Goal: Task Accomplishment & Management: Manage account settings

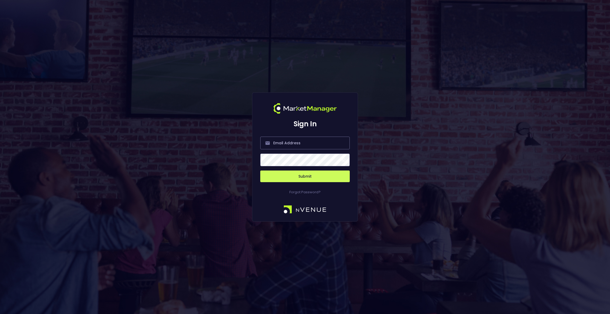
type input "[EMAIL_ADDRESS][DOMAIN_NAME]"
click at [303, 176] on button "Submit" at bounding box center [304, 177] width 89 height 12
click at [314, 144] on input "[EMAIL_ADDRESS][DOMAIN_NAME]" at bounding box center [304, 143] width 89 height 13
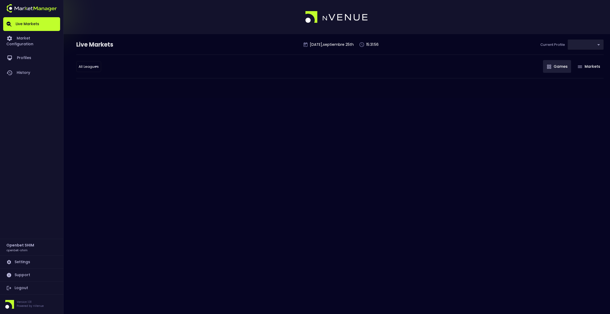
click at [314, 144] on div "Live Markets [DATE] , septiembre 25 th 15:31:56 Current Profile ​ Select All Le…" at bounding box center [305, 157] width 610 height 314
type input "2a6abf63-c314-44e9-bba0-df9808dfb38b"
click at [11, 289] on icon at bounding box center [8, 287] width 5 height 5
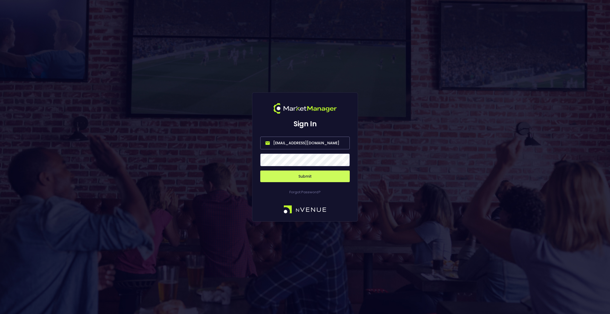
click at [304, 144] on input "[EMAIL_ADDRESS][DOMAIN_NAME]" at bounding box center [304, 143] width 89 height 13
type input "[EMAIL_ADDRESS][DOMAIN_NAME]"
click at [319, 180] on button "Submit" at bounding box center [304, 177] width 89 height 12
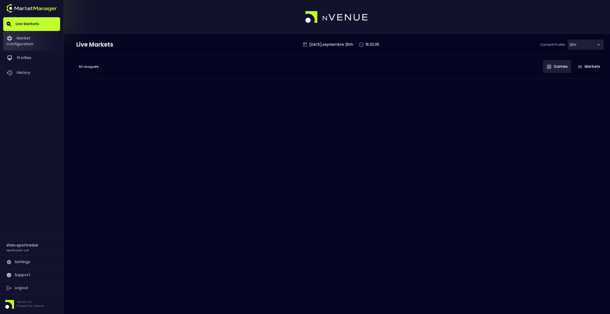
click at [34, 36] on link "Market Configuration" at bounding box center [31, 41] width 57 height 20
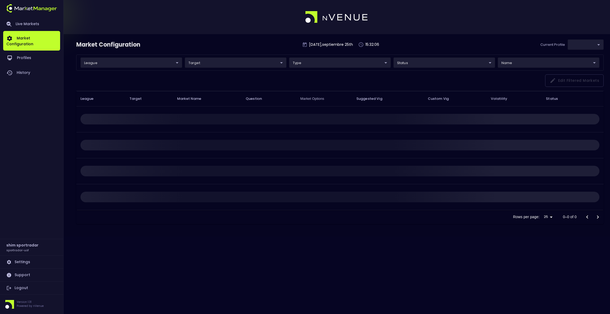
type input "496811f1-1123-4a06-af2f-6846d3f5a6e9"
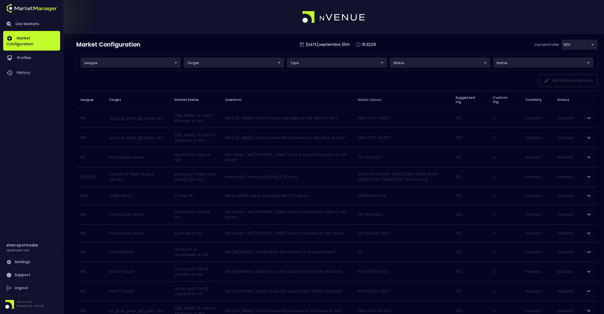
click at [172, 62] on body "Live Markets Market Configuration Profiles History shim sportradar sportradar-u…" at bounding box center [302, 307] width 604 height 615
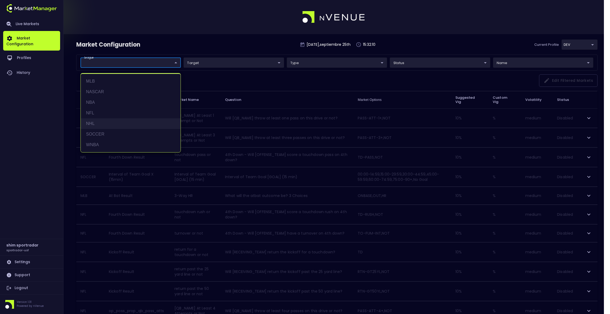
click at [108, 122] on li "NHL" at bounding box center [131, 123] width 100 height 11
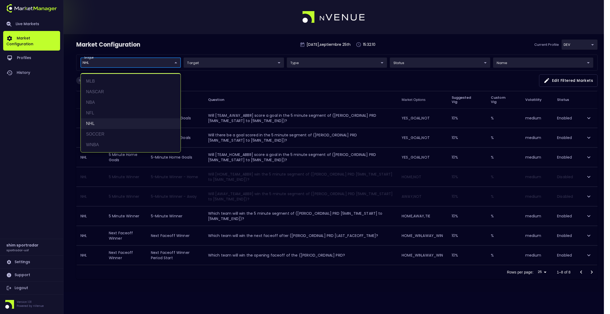
type input "NHL"
click at [274, 38] on div at bounding box center [305, 157] width 610 height 314
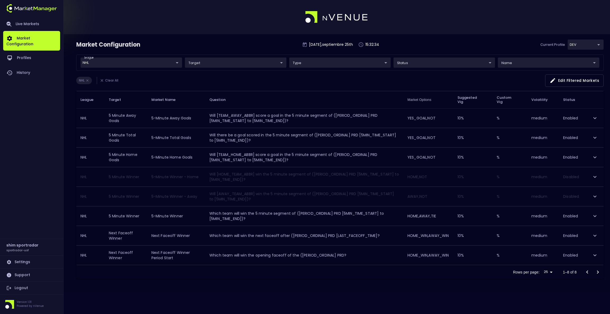
click at [597, 119] on icon "expand row" at bounding box center [595, 118] width 6 height 6
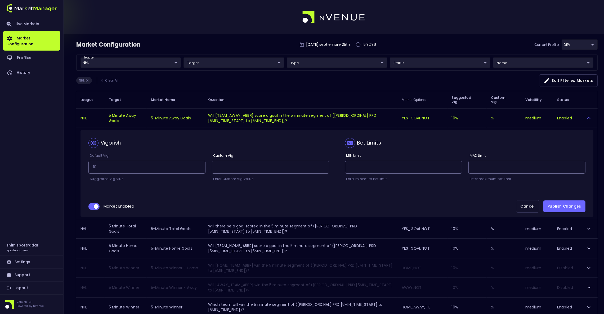
drag, startPoint x: 96, startPoint y: 207, endPoint x: 139, endPoint y: 200, distance: 44.2
click at [96, 207] on input "collapsible table" at bounding box center [96, 206] width 14 height 5
checkbox input "false"
click at [568, 206] on button "Publish Changes" at bounding box center [564, 206] width 42 height 12
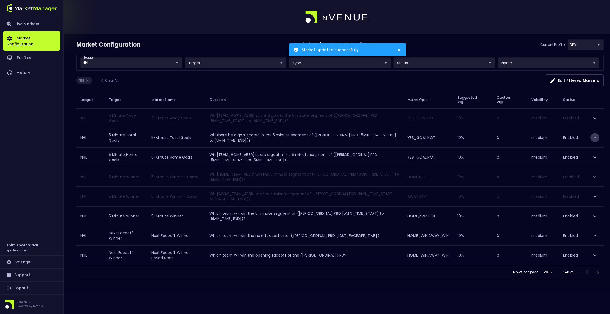
click at [592, 139] on button "expand row" at bounding box center [594, 137] width 9 height 9
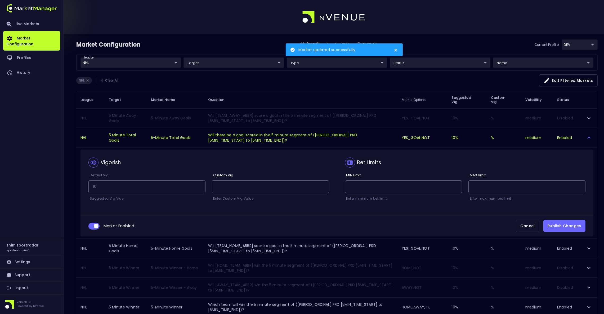
click at [88, 226] on span "collapsible table" at bounding box center [93, 226] width 11 height 7
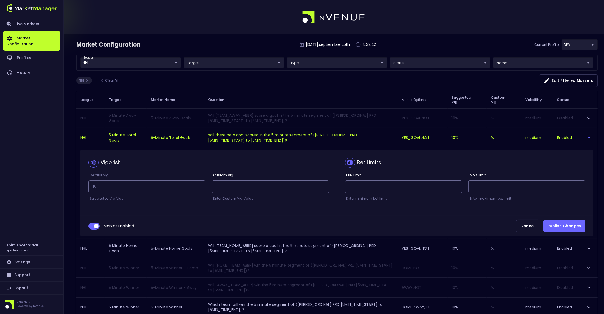
click at [92, 226] on input "collapsible table" at bounding box center [96, 226] width 14 height 5
checkbox input "false"
click at [562, 226] on button "Publish Changes" at bounding box center [564, 226] width 42 height 12
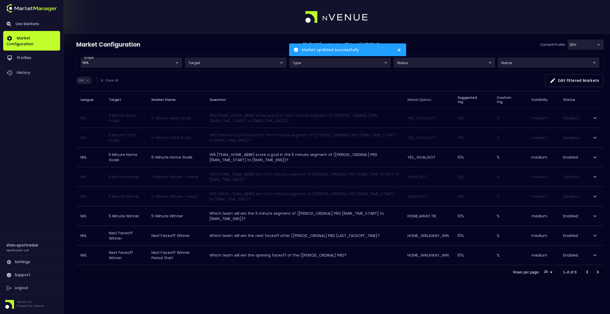
click at [592, 156] on icon "expand row" at bounding box center [595, 157] width 6 height 6
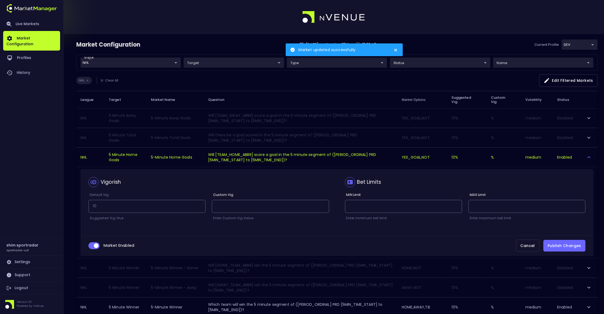
click at [96, 247] on input "collapsible table" at bounding box center [96, 245] width 14 height 5
checkbox input "false"
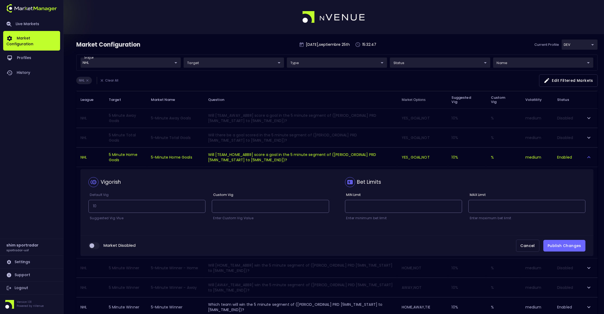
click at [569, 246] on button "Publish Changes" at bounding box center [564, 246] width 42 height 12
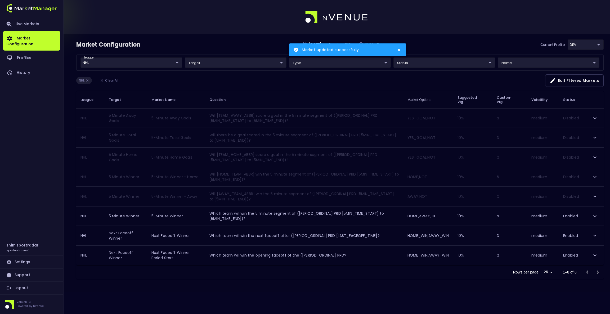
click at [593, 215] on icon "expand row" at bounding box center [595, 216] width 6 height 6
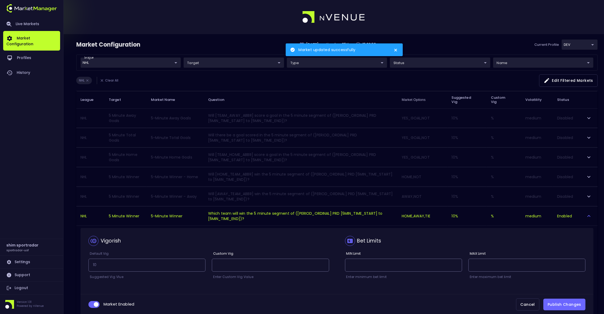
click at [95, 303] on span "collapsible table" at bounding box center [93, 304] width 11 height 7
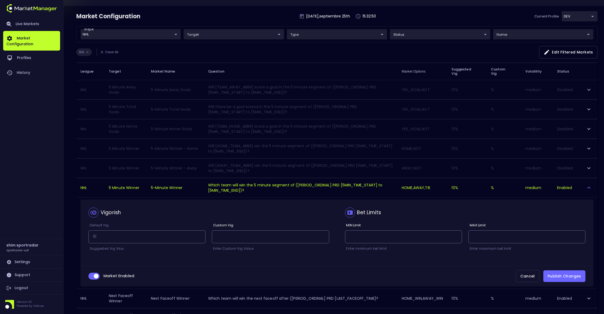
scroll to position [70, 0]
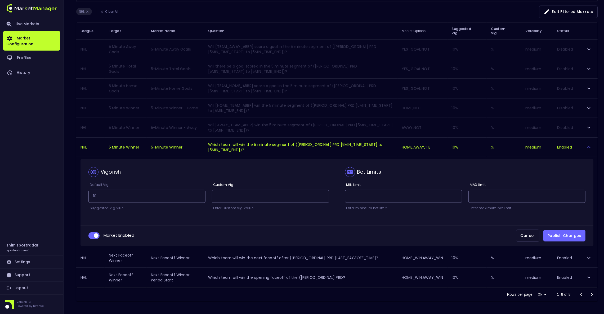
click at [86, 239] on div "Market Enabled Cancel Publish Changes" at bounding box center [336, 235] width 513 height 21
click at [93, 236] on input "collapsible table" at bounding box center [96, 235] width 14 height 5
checkbox input "false"
click at [575, 232] on button "Publish Changes" at bounding box center [564, 236] width 42 height 12
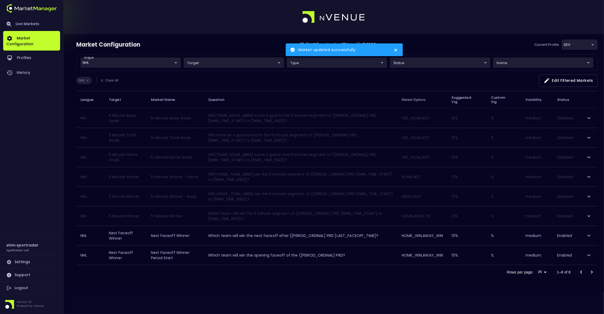
scroll to position [0, 0]
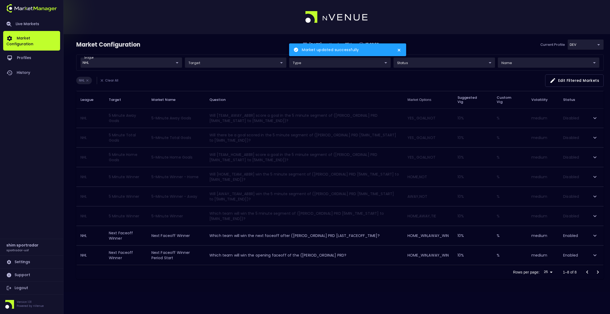
click at [597, 235] on icon "expand row" at bounding box center [595, 235] width 6 height 6
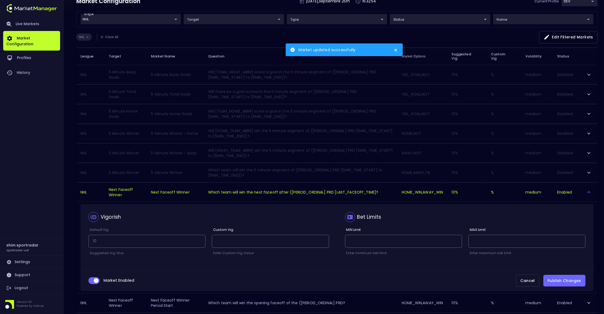
scroll to position [70, 0]
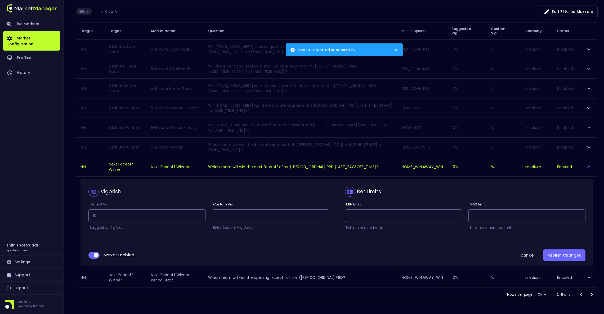
click at [93, 254] on input "collapsible table" at bounding box center [96, 255] width 14 height 5
checkbox input "false"
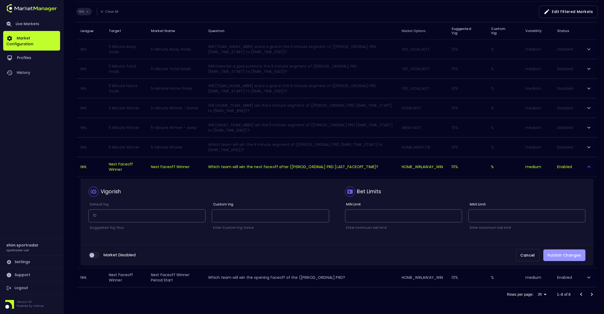
click at [561, 254] on button "Publish Changes" at bounding box center [564, 255] width 42 height 12
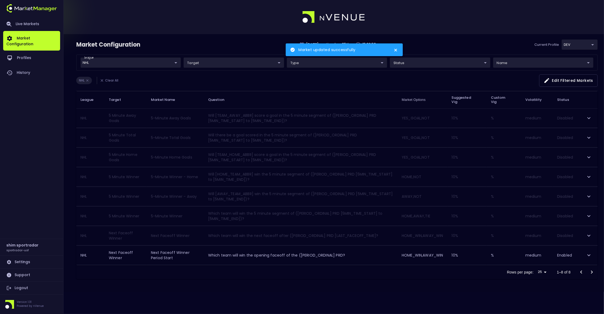
scroll to position [0, 0]
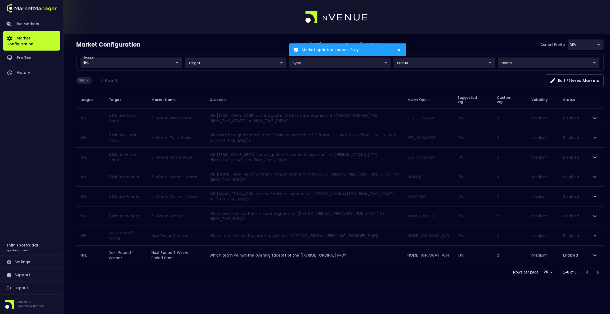
click at [594, 257] on icon "expand row" at bounding box center [595, 255] width 6 height 6
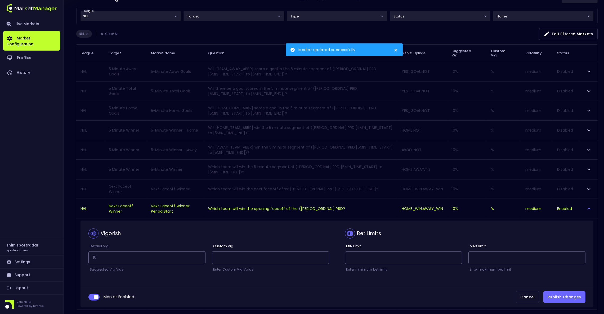
scroll to position [70, 0]
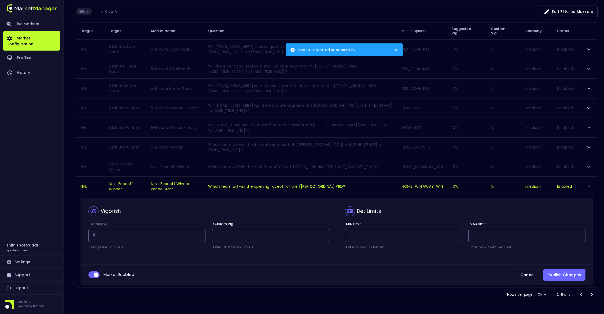
click at [93, 276] on input "collapsible table" at bounding box center [96, 274] width 14 height 5
checkbox input "false"
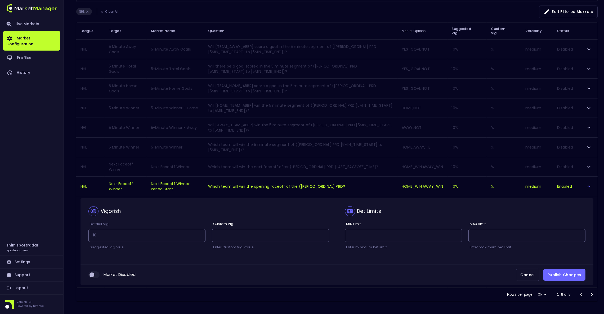
click at [583, 275] on button "Publish Changes" at bounding box center [564, 275] width 42 height 12
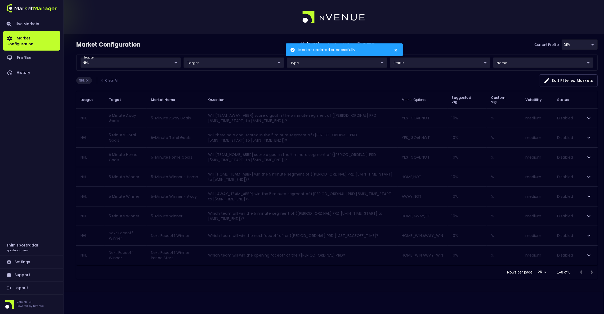
scroll to position [0, 0]
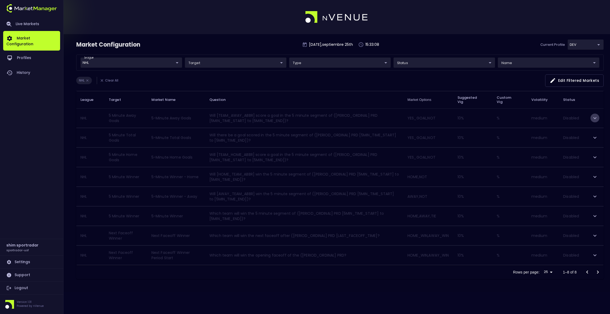
click at [594, 117] on icon "expand row" at bounding box center [595, 118] width 6 height 6
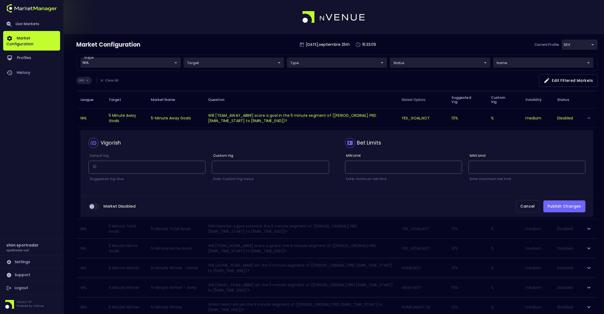
click at [92, 208] on input "collapsible table" at bounding box center [92, 206] width 14 height 5
checkbox input "true"
click at [554, 207] on button "Publish Changes" at bounding box center [564, 206] width 42 height 12
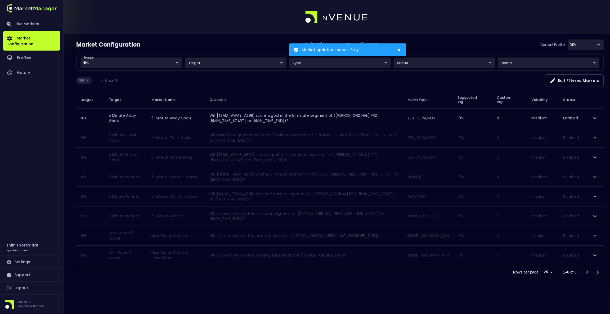
click at [594, 137] on icon "expand row" at bounding box center [594, 138] width 3 height 2
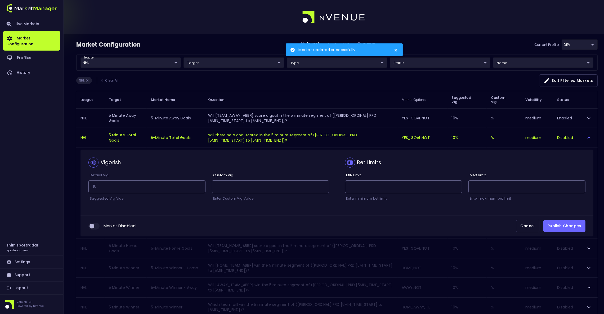
click at [90, 230] on div "Market Disabled Cancel Publish Changes" at bounding box center [336, 226] width 513 height 21
click at [94, 226] on input "collapsible table" at bounding box center [92, 226] width 14 height 5
checkbox input "true"
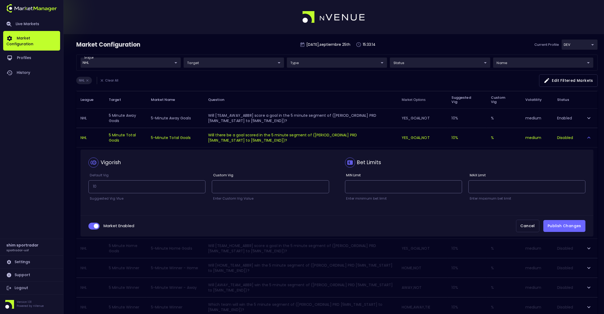
click at [562, 225] on button "Publish Changes" at bounding box center [564, 226] width 42 height 12
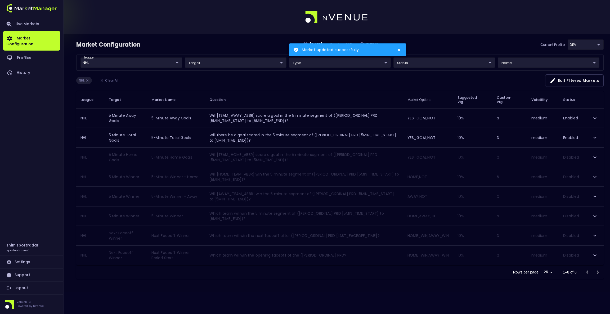
click at [594, 255] on icon "expand row" at bounding box center [595, 255] width 6 height 6
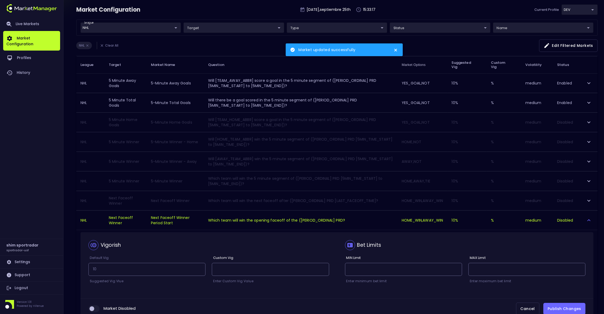
scroll to position [70, 0]
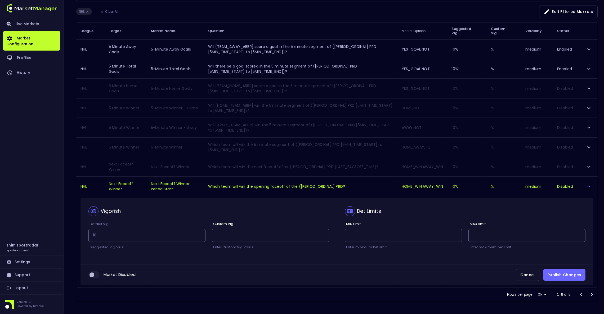
click at [96, 274] on input "collapsible table" at bounding box center [92, 274] width 14 height 5
checkbox input "true"
click at [563, 273] on button "Publish Changes" at bounding box center [564, 275] width 42 height 12
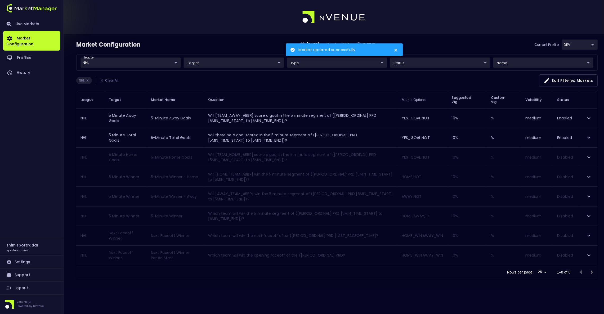
scroll to position [0, 0]
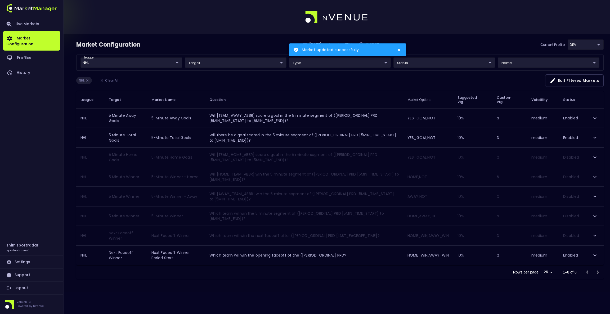
click at [595, 239] on icon "expand row" at bounding box center [595, 235] width 6 height 6
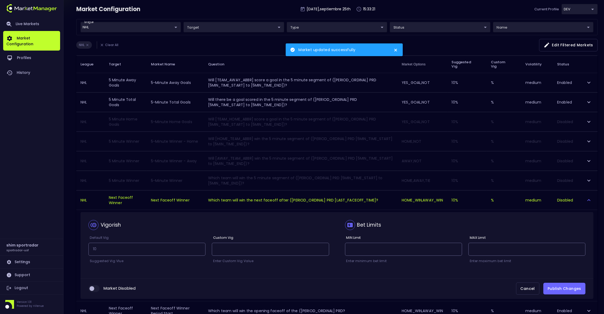
scroll to position [70, 0]
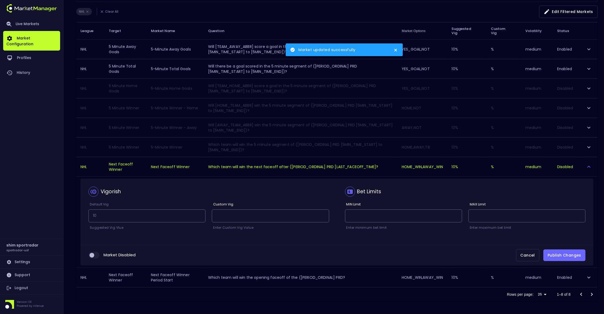
click at [92, 253] on input "collapsible table" at bounding box center [92, 255] width 14 height 5
checkbox input "true"
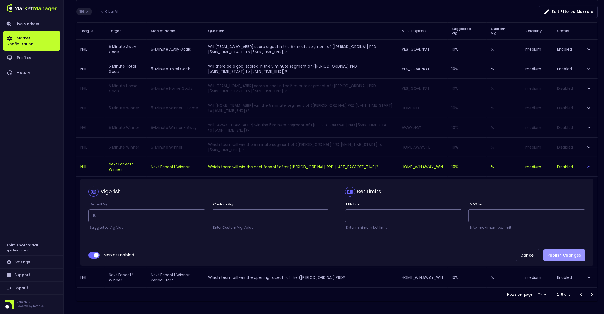
click at [570, 254] on button "Publish Changes" at bounding box center [564, 255] width 42 height 12
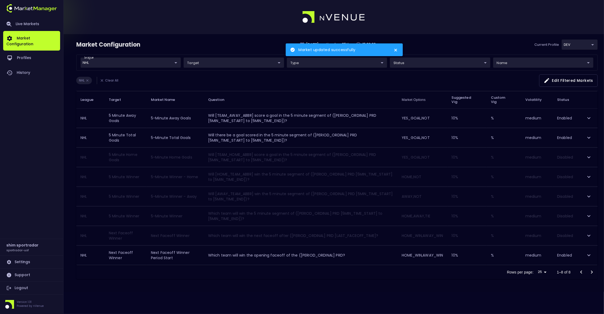
scroll to position [0, 0]
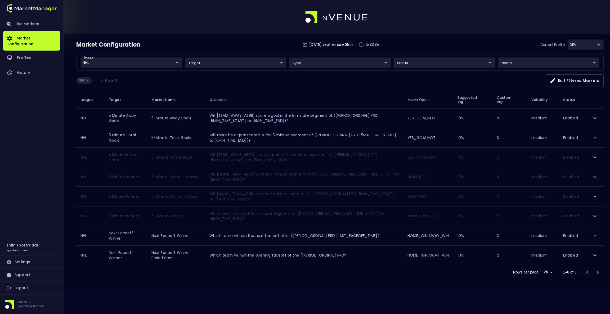
click at [594, 216] on icon "expand row" at bounding box center [595, 216] width 6 height 6
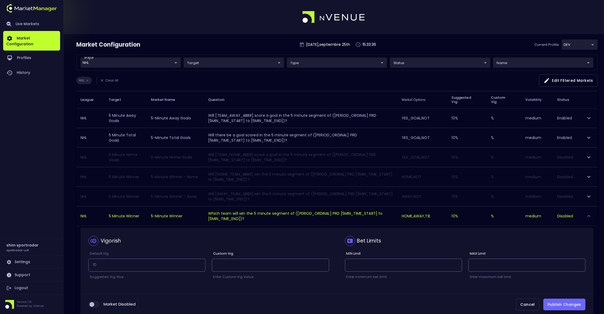
scroll to position [40, 0]
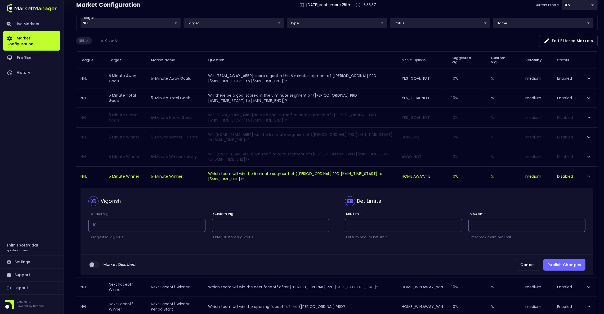
click at [90, 260] on div "Market Disabled Cancel Publish Changes" at bounding box center [336, 264] width 513 height 21
click at [90, 264] on input "collapsible table" at bounding box center [92, 264] width 14 height 5
checkbox input "true"
click at [566, 266] on button "Publish Changes" at bounding box center [564, 265] width 42 height 12
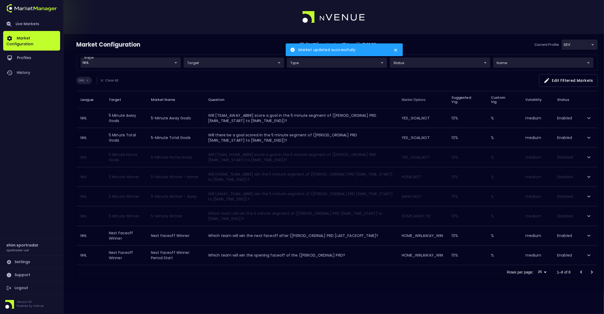
scroll to position [0, 0]
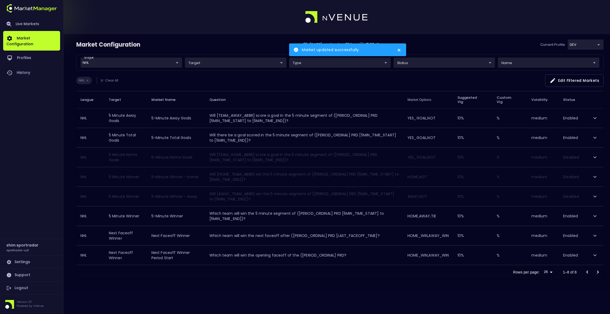
click at [586, 44] on body "Market updated successfully Live Markets Market Configuration Profiles History …" at bounding box center [305, 157] width 610 height 314
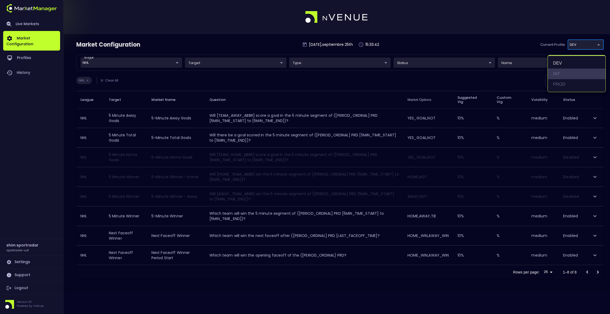
click at [562, 73] on li "INT" at bounding box center [577, 74] width 58 height 11
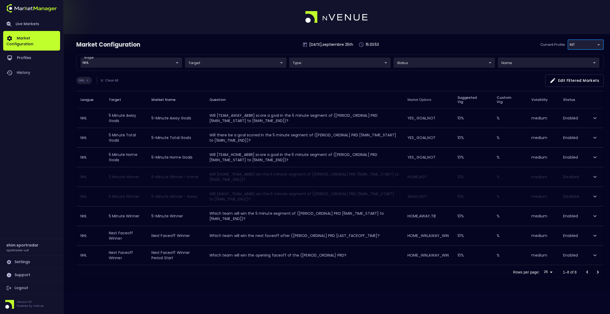
click at [578, 46] on body "Live Markets Market Configuration Profiles History shim sportradar sportradar-u…" at bounding box center [305, 157] width 610 height 314
click at [566, 63] on li "DEV" at bounding box center [577, 63] width 58 height 11
type input "496811f1-1123-4a06-af2f-6846d3f5a6e9"
click at [593, 158] on icon "expand row" at bounding box center [595, 157] width 6 height 6
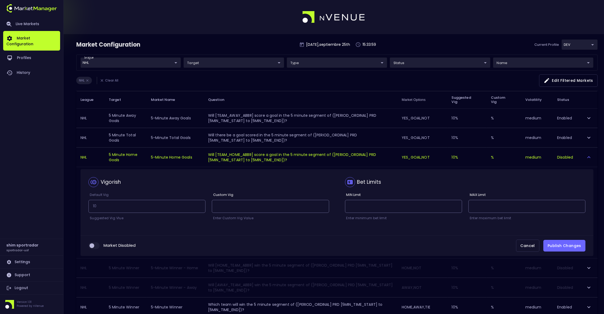
click at [91, 247] on input "collapsible table" at bounding box center [92, 245] width 14 height 5
checkbox input "true"
click at [551, 244] on button "Publish Changes" at bounding box center [564, 246] width 42 height 12
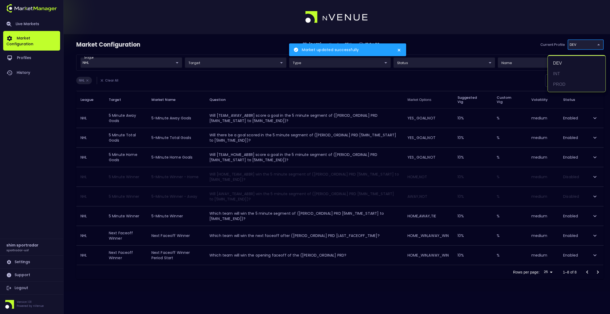
click at [573, 46] on body "Market updated successfully Live Markets Market Configuration Profiles History …" at bounding box center [305, 157] width 610 height 314
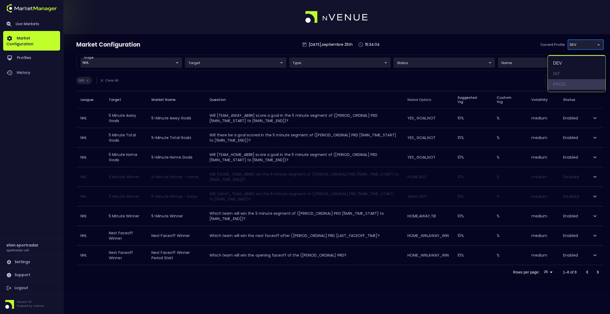
click at [569, 79] on li "PROD" at bounding box center [577, 84] width 58 height 11
type input "92faa2e0-1ff4-4d95-aa8e-9001997e8080"
click at [596, 116] on icon "expand row" at bounding box center [595, 118] width 6 height 6
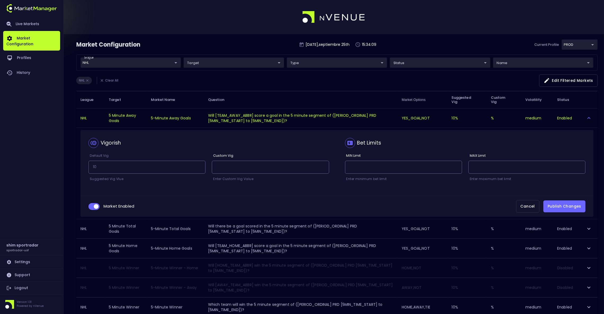
click at [93, 209] on input "collapsible table" at bounding box center [96, 206] width 14 height 5
checkbox input "false"
click at [545, 209] on button "Publish Changes" at bounding box center [564, 206] width 42 height 12
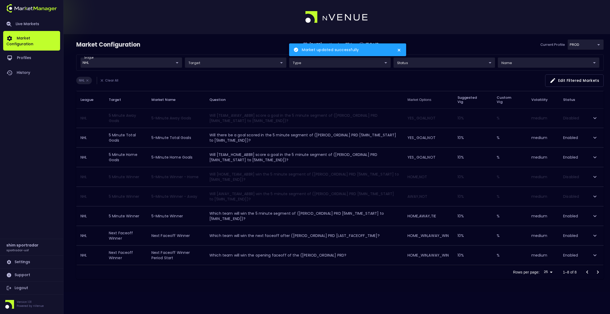
click at [594, 137] on icon "expand row" at bounding box center [595, 138] width 6 height 6
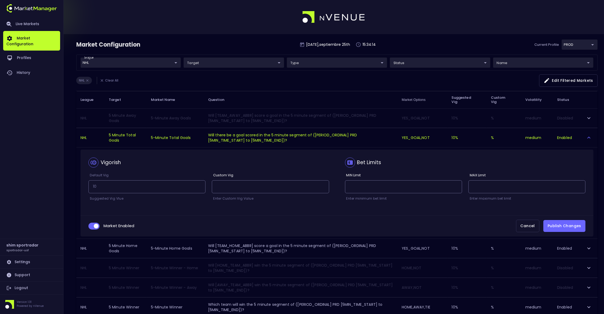
click at [89, 225] on input "collapsible table" at bounding box center [96, 226] width 14 height 5
checkbox input "false"
click at [574, 229] on button "Publish Changes" at bounding box center [564, 226] width 42 height 12
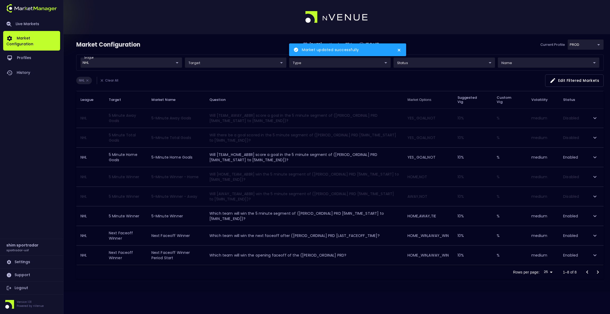
click at [592, 155] on icon "expand row" at bounding box center [595, 157] width 6 height 6
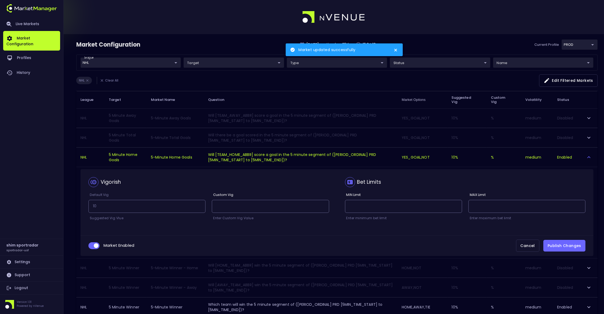
click at [84, 247] on div "Market Enabled Cancel Publish Changes" at bounding box center [336, 245] width 513 height 21
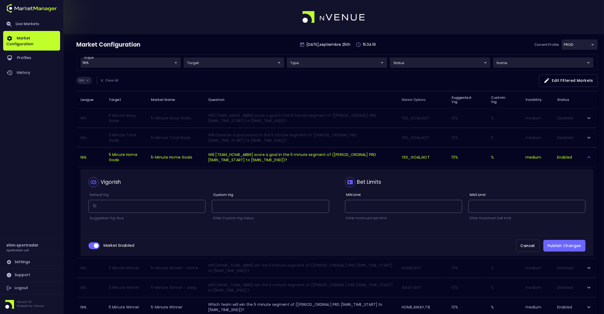
click at [91, 246] on input "collapsible table" at bounding box center [96, 245] width 14 height 5
checkbox input "false"
click at [568, 252] on button "Publish Changes" at bounding box center [564, 246] width 42 height 12
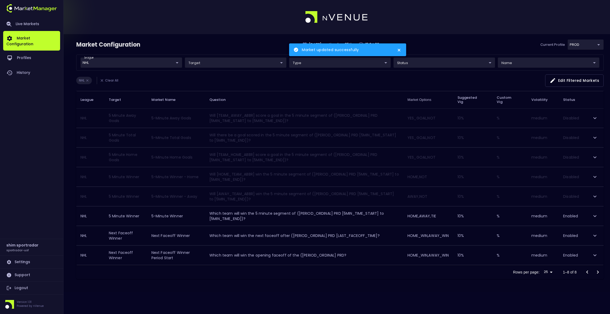
click at [595, 215] on icon "expand row" at bounding box center [595, 216] width 6 height 6
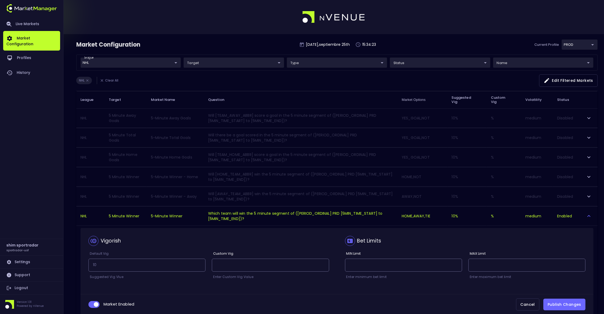
click at [94, 306] on input "collapsible table" at bounding box center [96, 304] width 14 height 5
checkbox input "false"
click at [567, 303] on button "Publish Changes" at bounding box center [564, 305] width 42 height 12
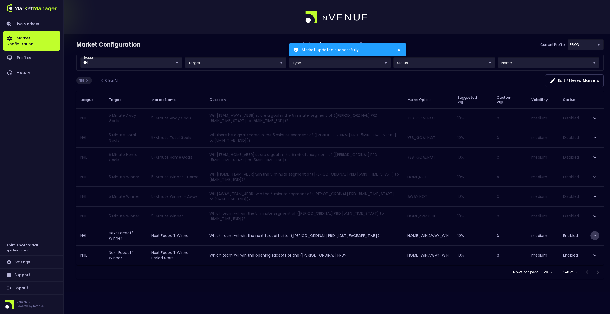
click at [593, 238] on icon "expand row" at bounding box center [595, 235] width 6 height 6
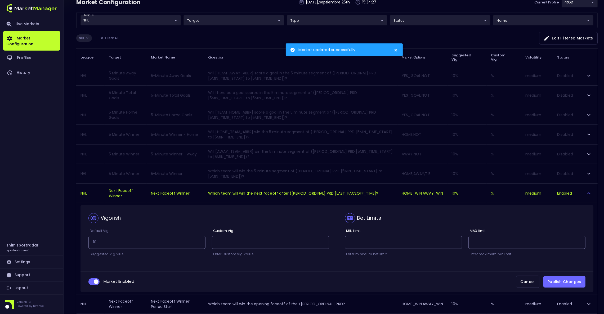
scroll to position [70, 0]
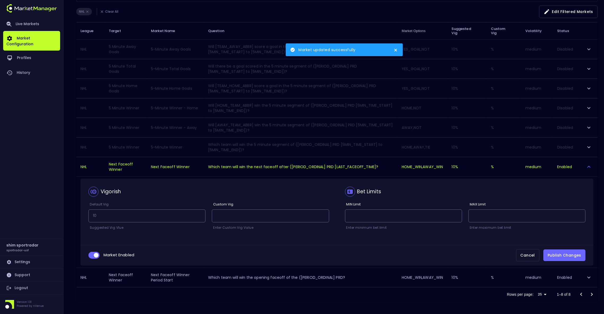
click at [96, 253] on input "collapsible table" at bounding box center [96, 255] width 14 height 5
checkbox input "false"
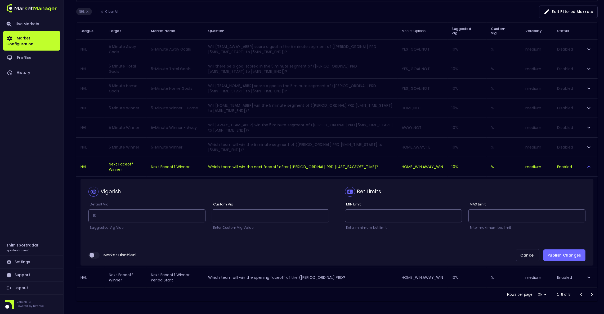
click at [554, 252] on button "Publish Changes" at bounding box center [564, 255] width 42 height 12
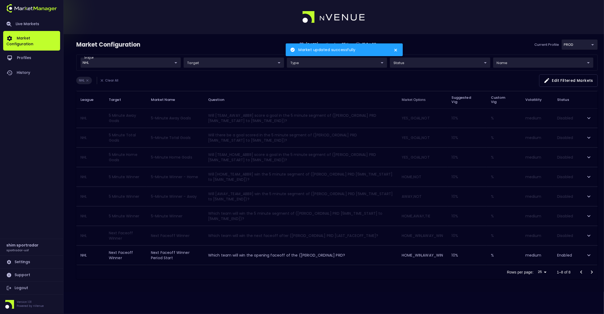
scroll to position [0, 0]
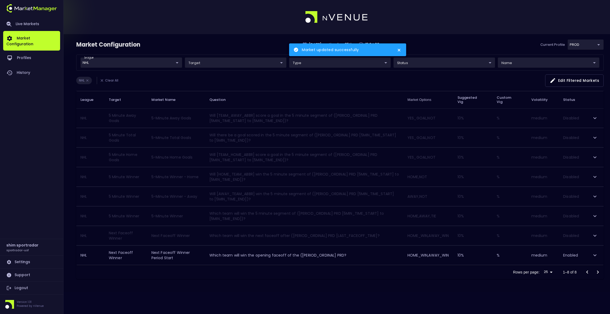
click at [592, 257] on icon "expand row" at bounding box center [595, 255] width 6 height 6
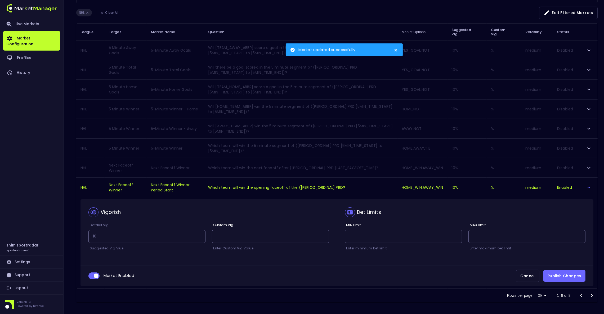
scroll to position [70, 0]
click at [95, 272] on input "collapsible table" at bounding box center [96, 274] width 14 height 5
checkbox input "false"
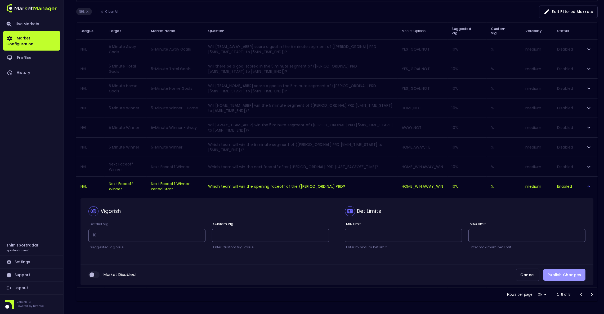
click at [577, 276] on button "Publish Changes" at bounding box center [564, 275] width 42 height 12
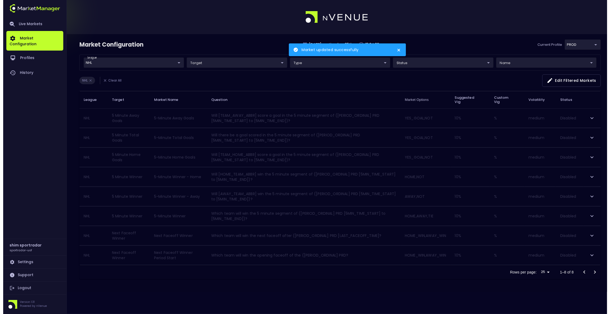
scroll to position [0, 0]
